Goal: Information Seeking & Learning: Find contact information

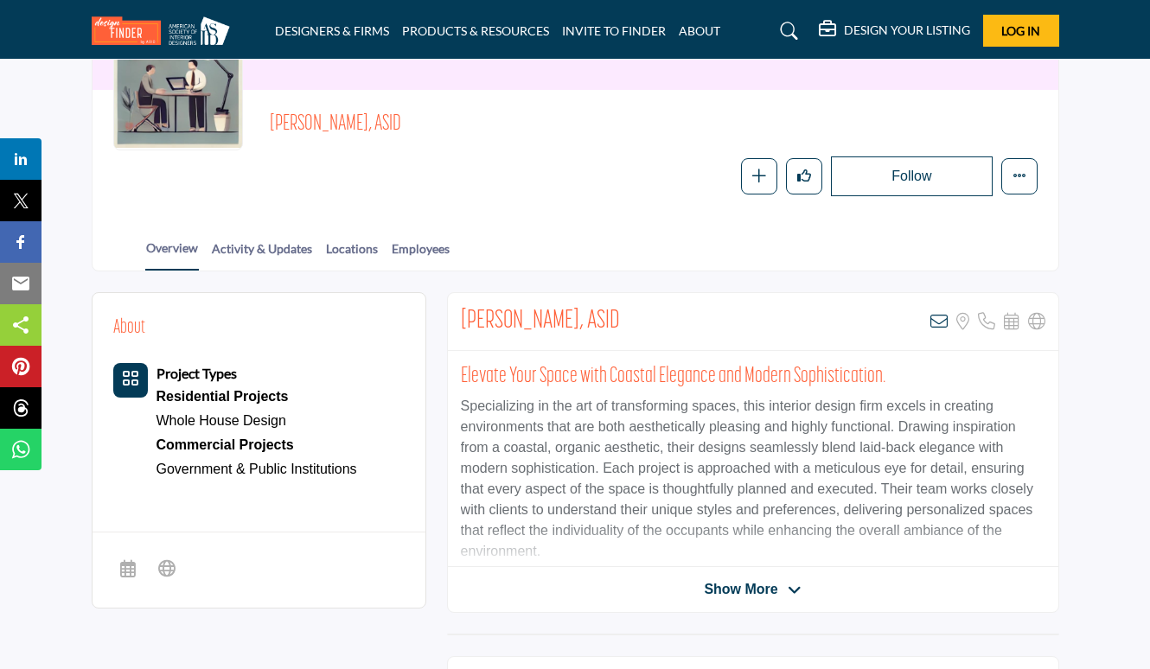
scroll to position [192, 0]
click at [762, 584] on span "Show More" at bounding box center [740, 589] width 73 height 21
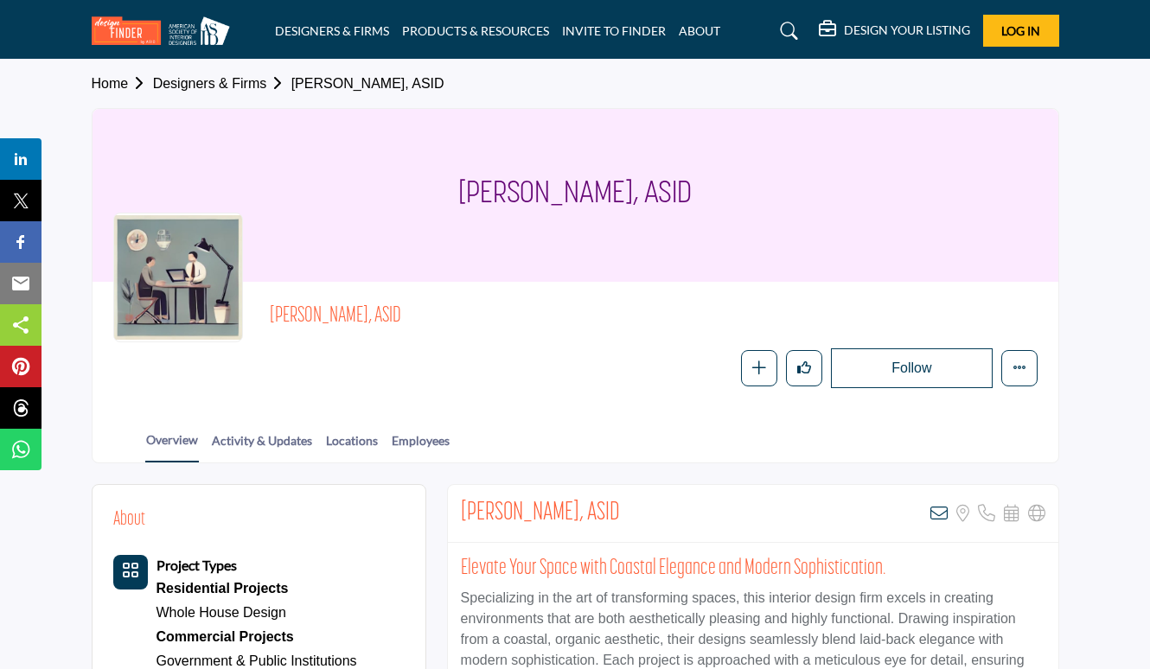
scroll to position [0, 0]
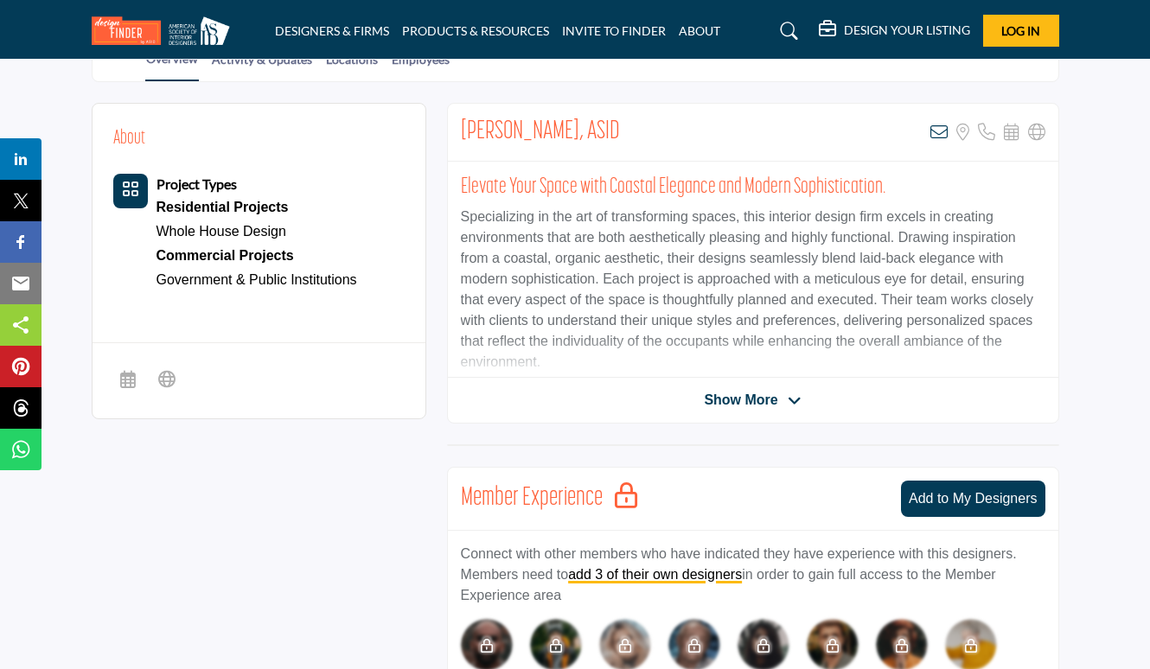
click at [731, 398] on span "Show More" at bounding box center [740, 400] width 73 height 21
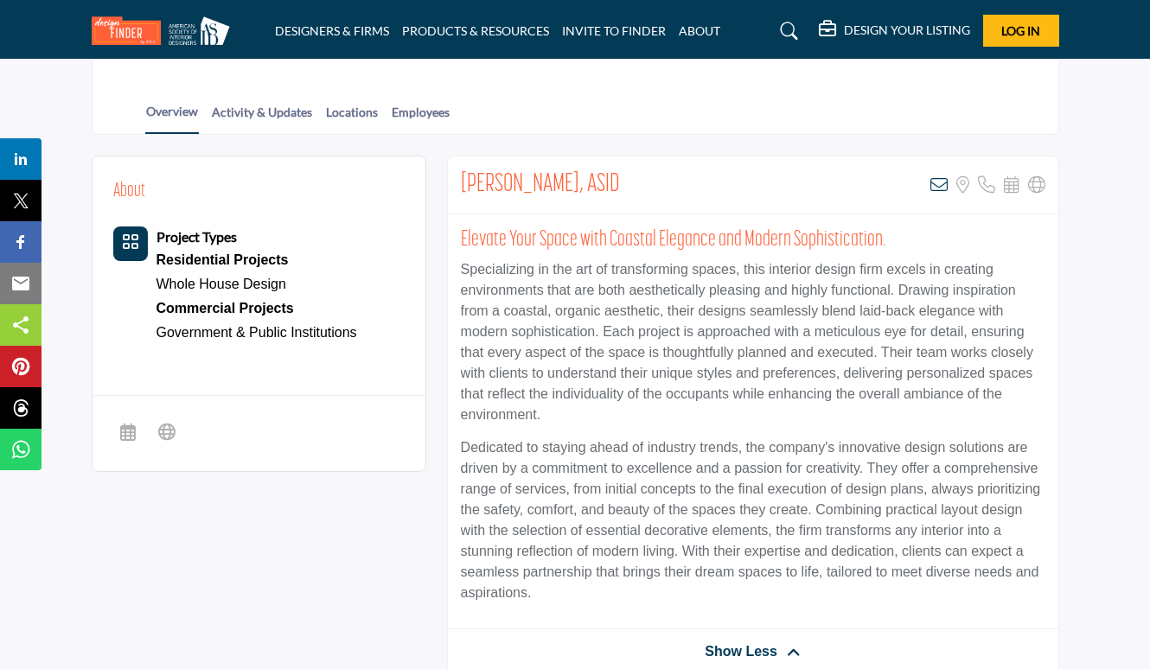
scroll to position [328, 0]
